Goal: Information Seeking & Learning: Learn about a topic

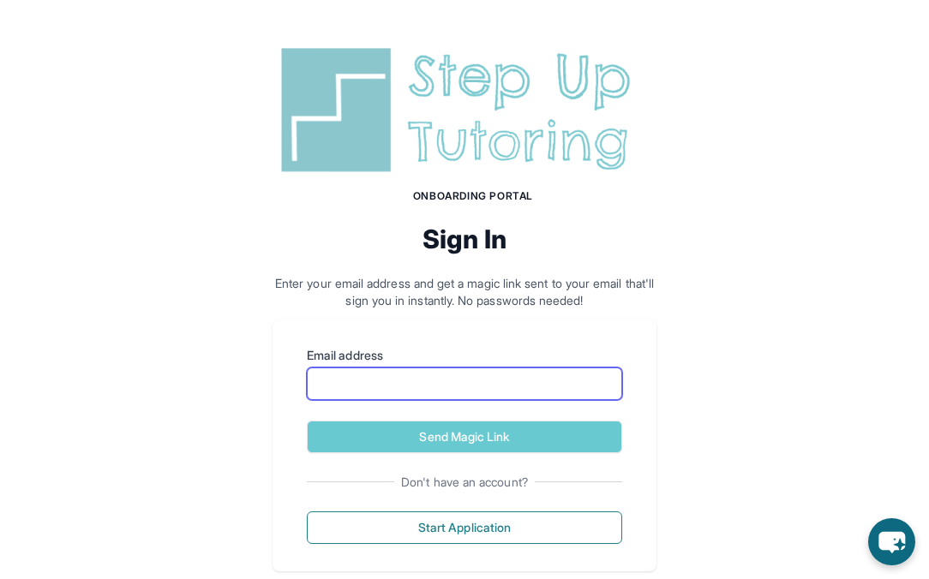
click at [399, 386] on input "Email address" at bounding box center [464, 384] width 315 height 33
type input "**********"
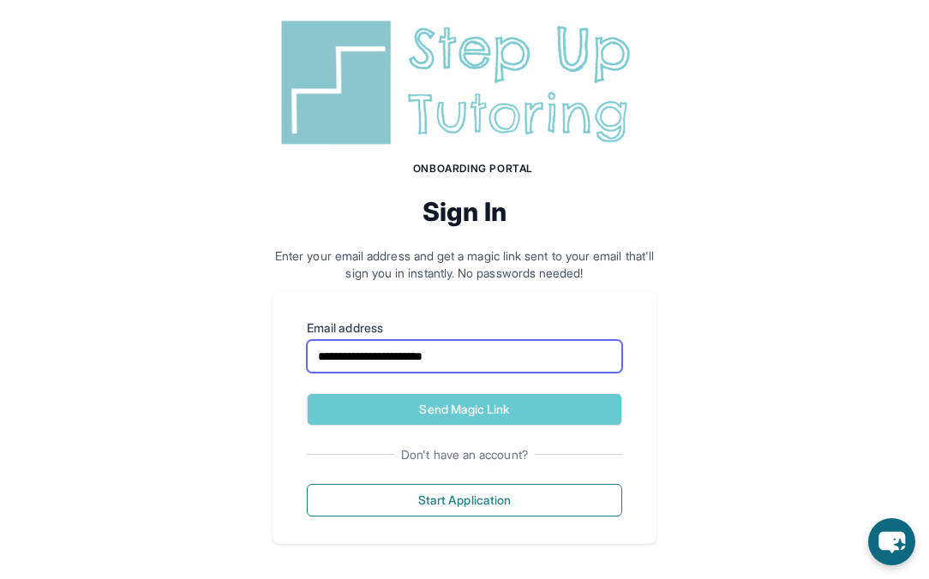
scroll to position [28, 0]
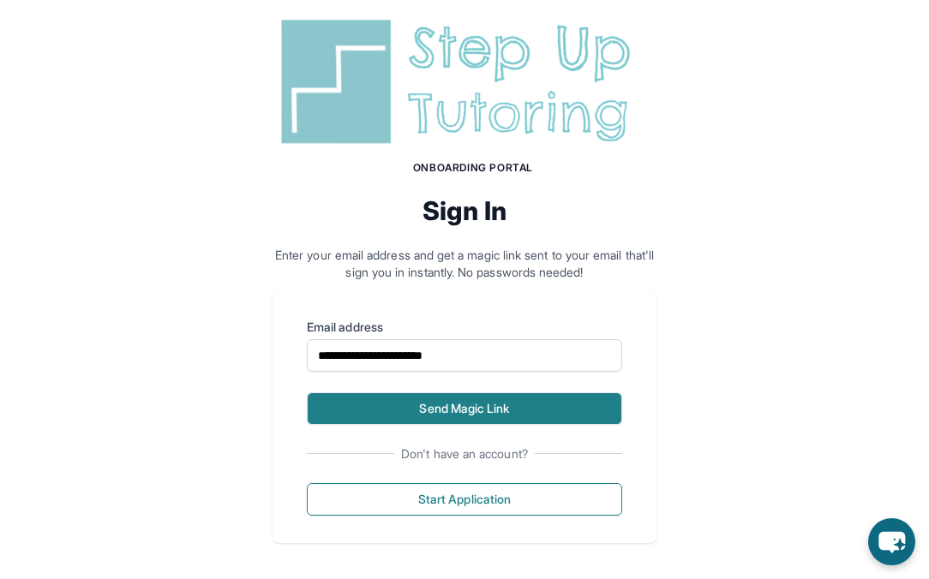
click at [463, 410] on button "Send Magic Link" at bounding box center [464, 408] width 315 height 33
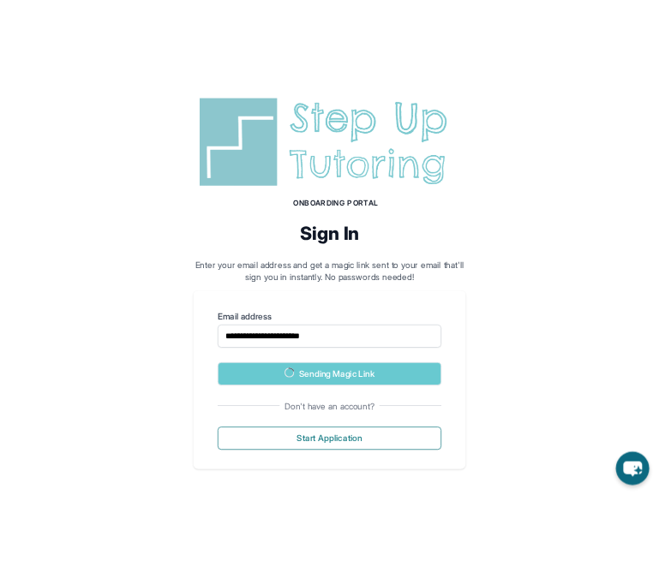
scroll to position [107, 0]
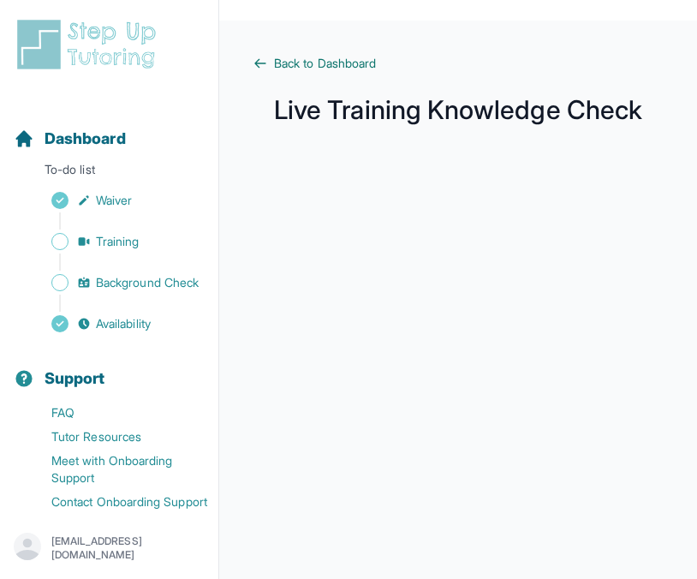
click at [359, 59] on span "Back to Dashboard" at bounding box center [325, 63] width 102 height 17
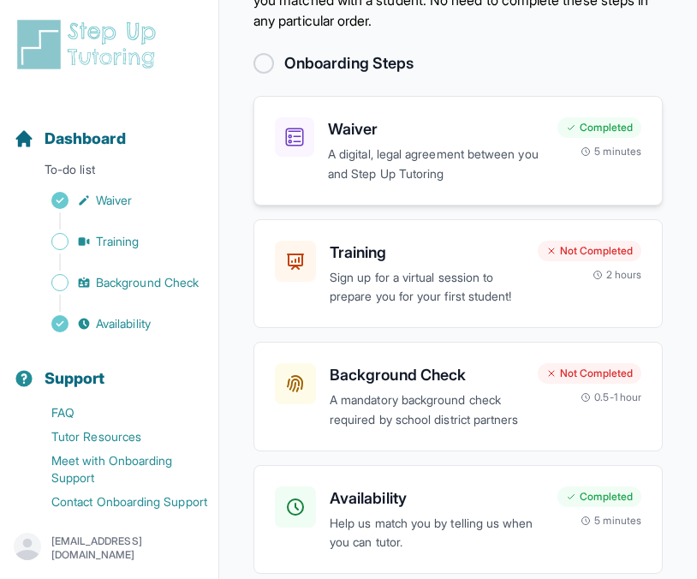
scroll to position [136, 0]
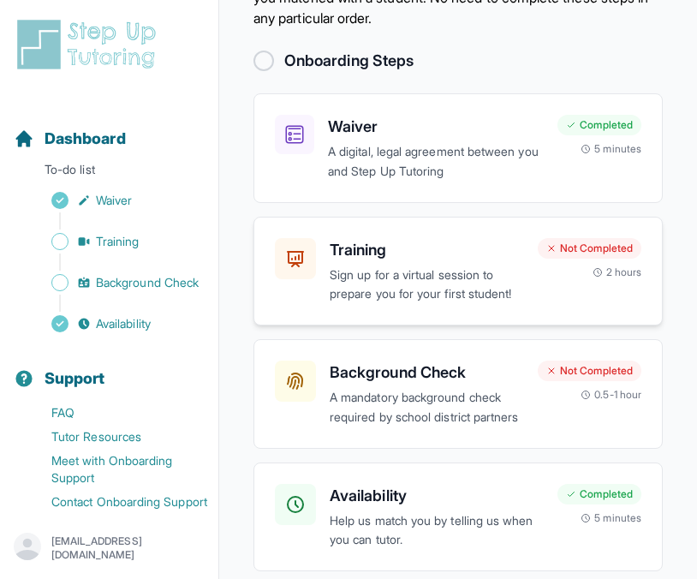
click at [499, 290] on p "Sign up for a virtual session to prepare you for your first student!" at bounding box center [427, 285] width 194 height 39
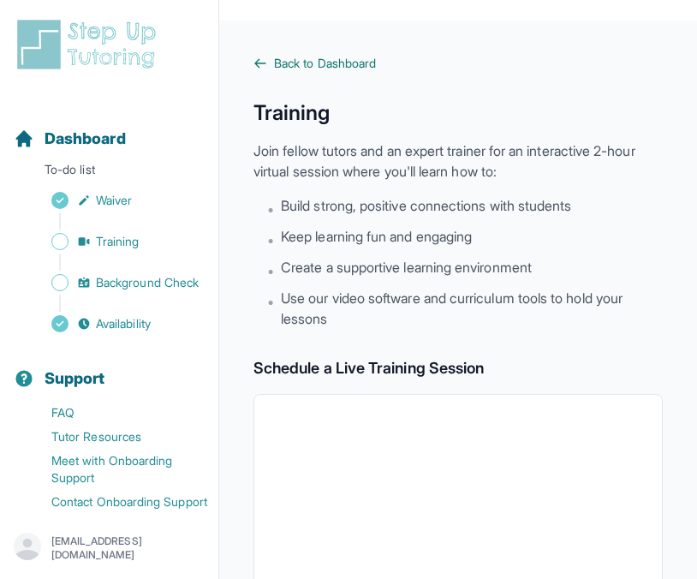
click at [361, 62] on span "Back to Dashboard" at bounding box center [325, 63] width 102 height 17
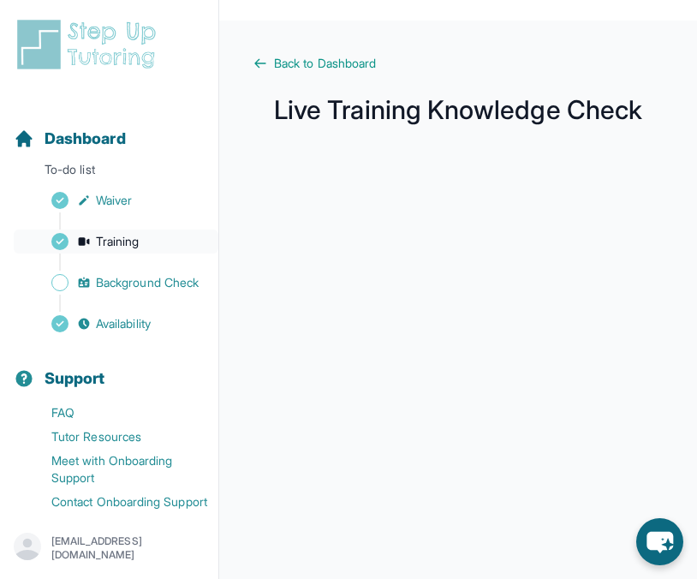
click at [130, 252] on link "Training" at bounding box center [116, 242] width 205 height 24
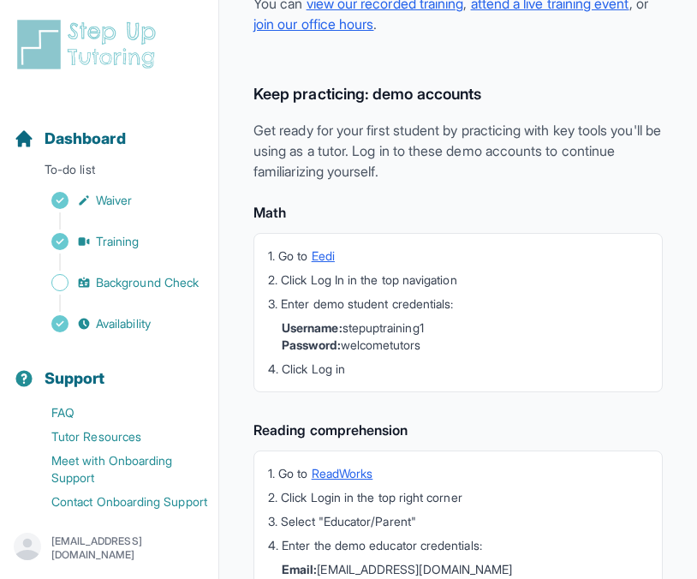
scroll to position [447, 0]
